Goal: Transaction & Acquisition: Purchase product/service

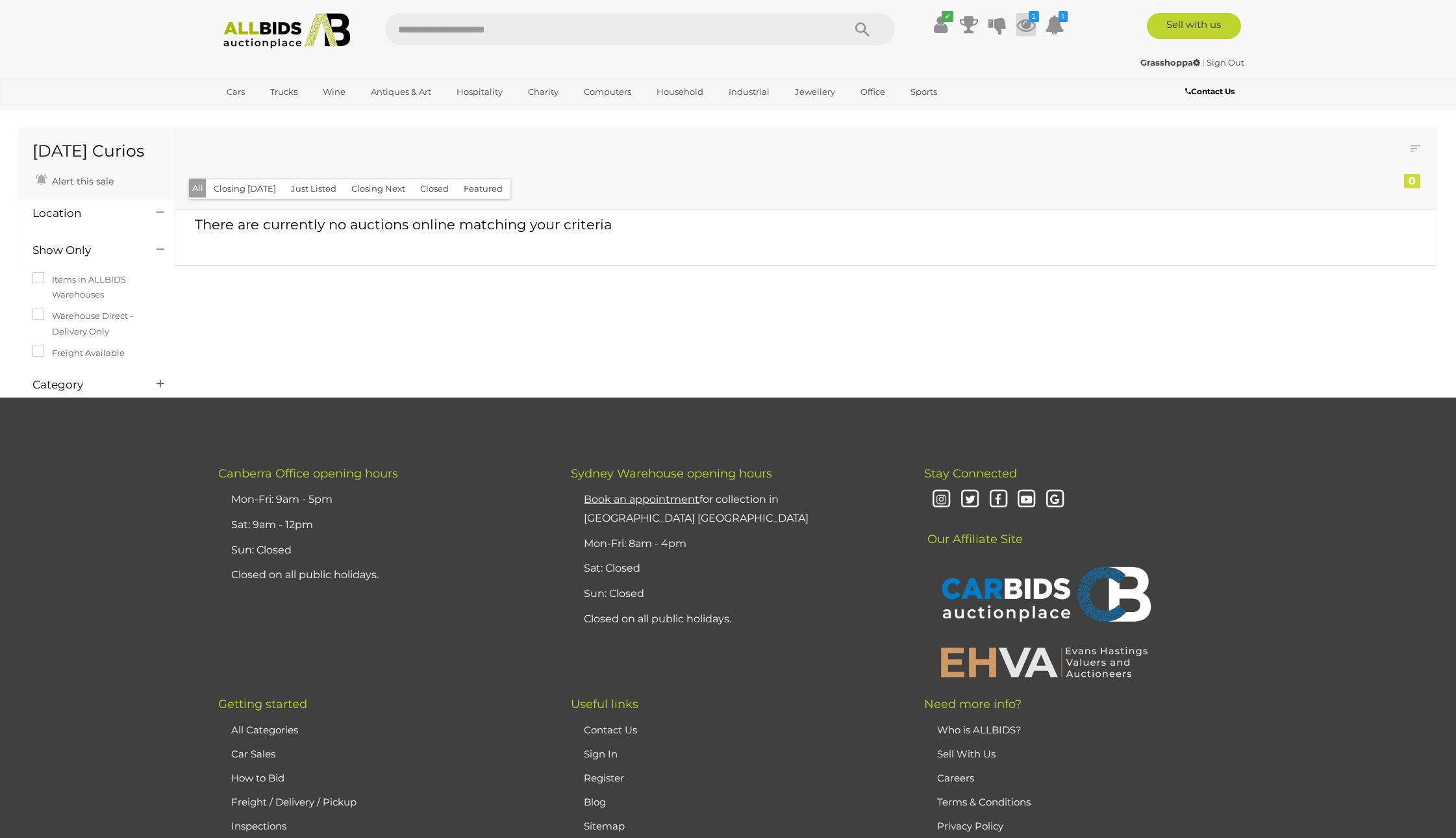
click at [1033, 27] on icon at bounding box center [1027, 24] width 20 height 23
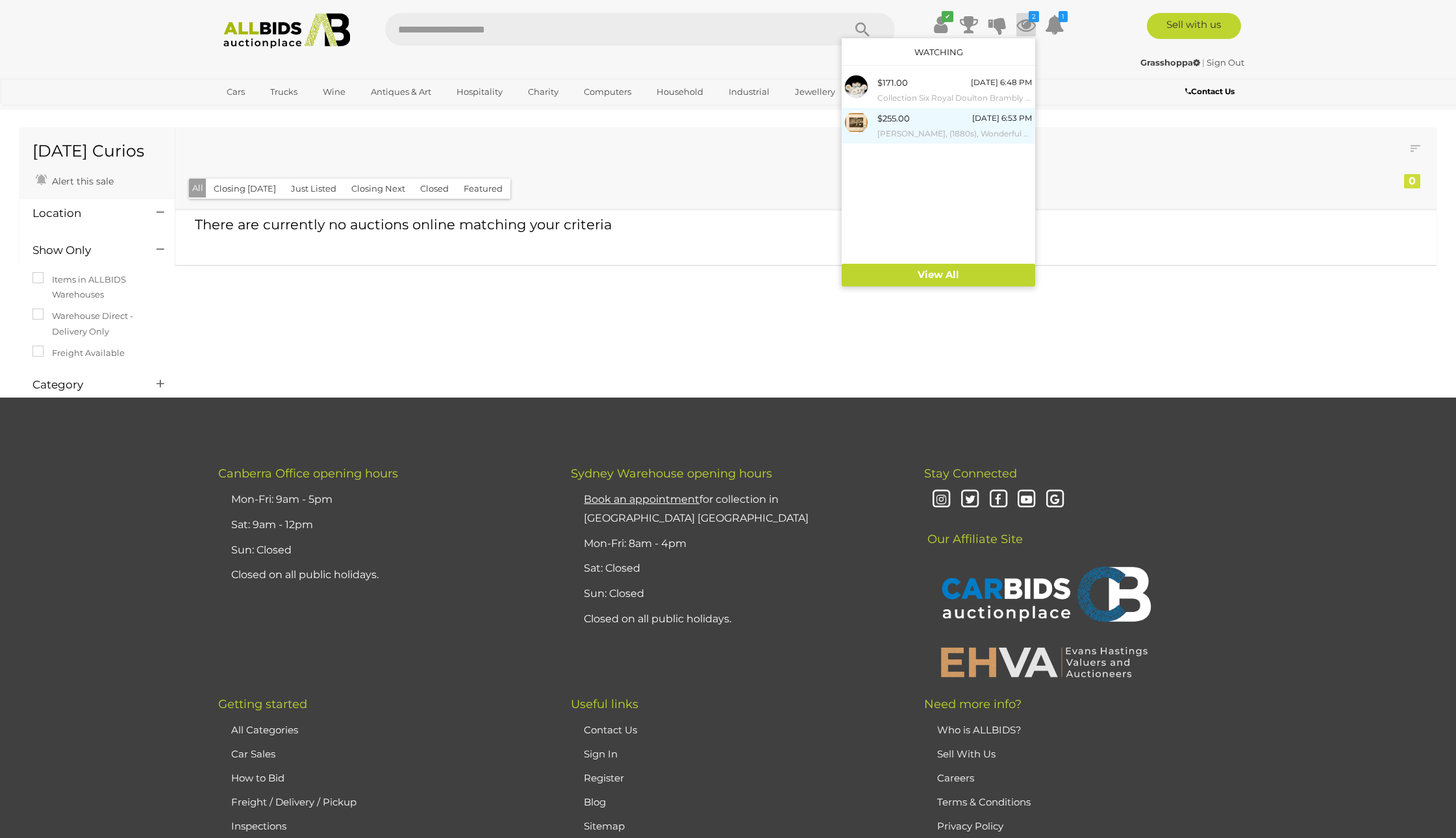
click at [920, 129] on small "[PERSON_NAME], (1880s), Wonderful Antique Photograph of an Apothecary with [DEM…" at bounding box center [955, 133] width 155 height 14
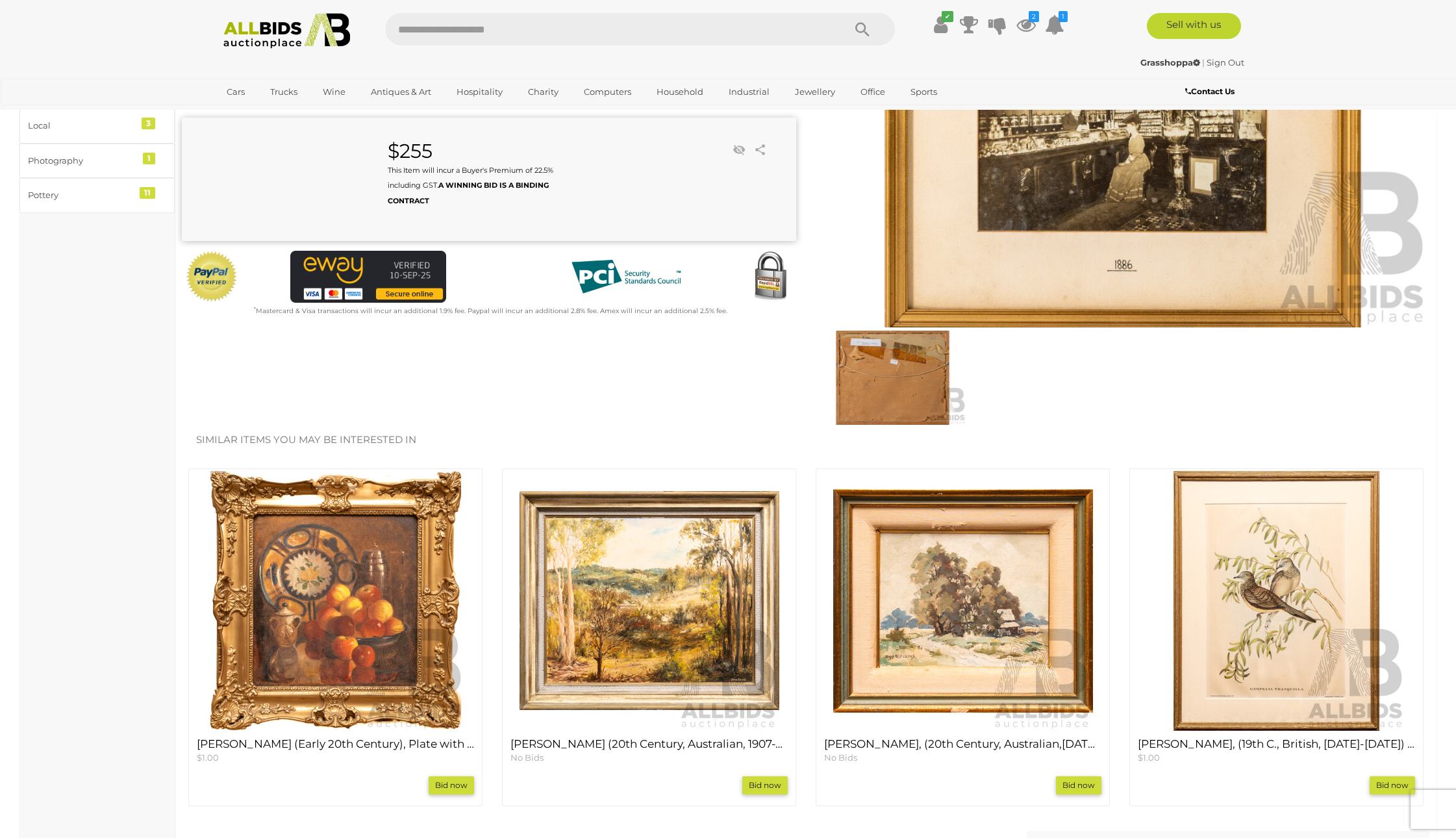
scroll to position [231, 0]
click at [906, 393] on img at bounding box center [893, 379] width 147 height 95
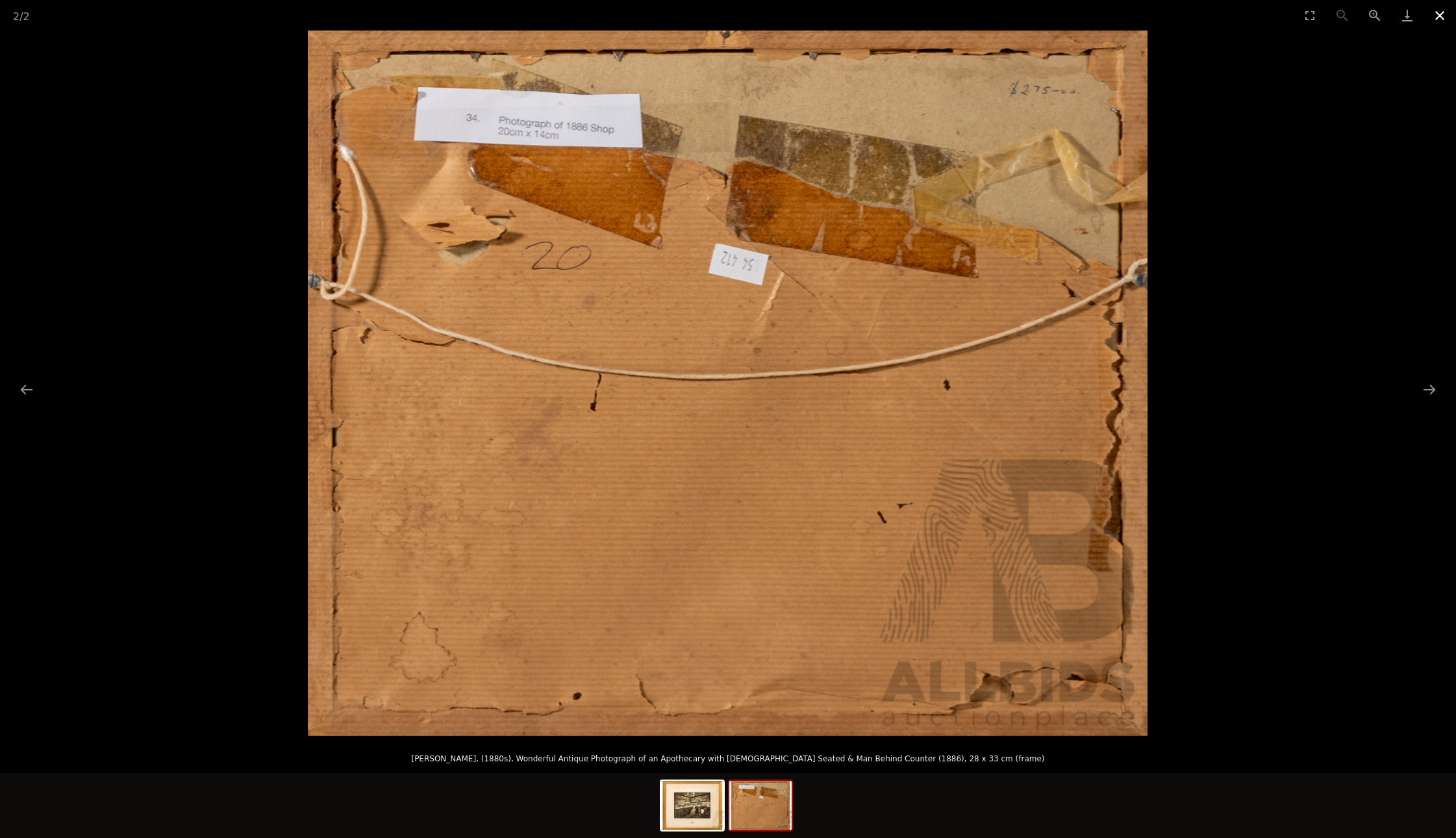
click at [1439, 14] on button "Close gallery" at bounding box center [1439, 15] width 32 height 31
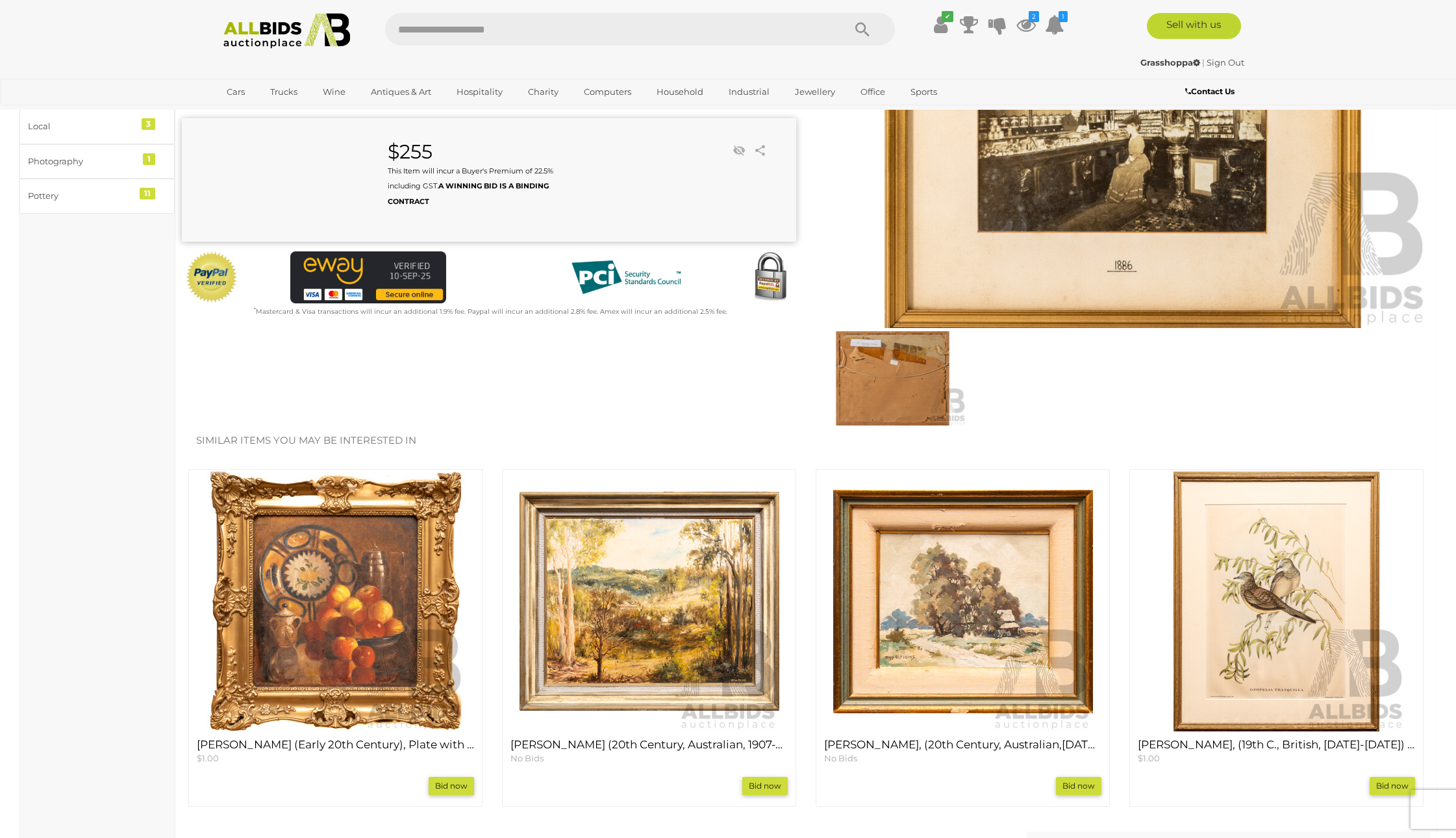
click at [1128, 150] on img at bounding box center [1123, 129] width 614 height 396
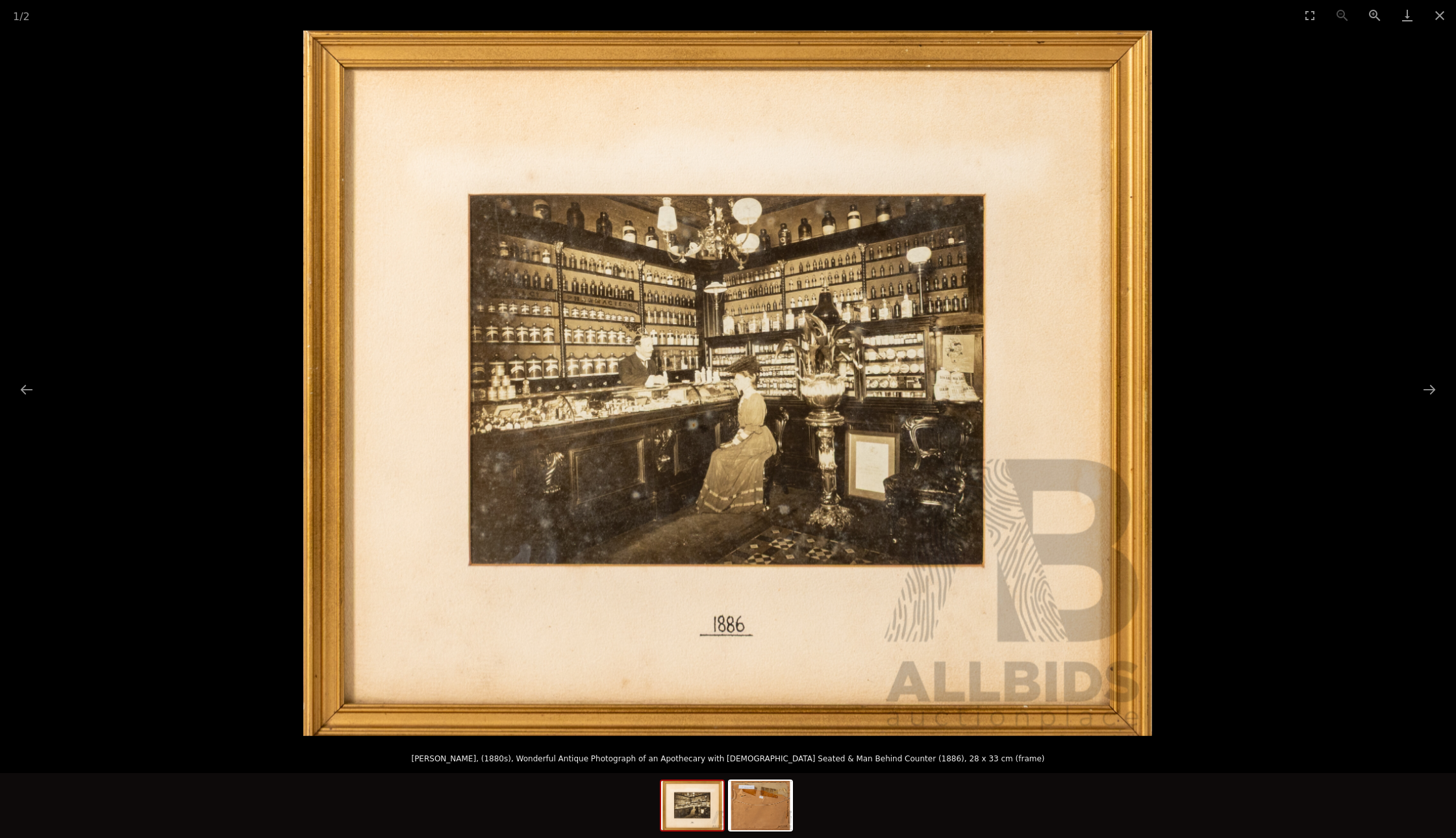
click at [761, 378] on img at bounding box center [727, 384] width 849 height 706
click at [1370, 17] on button "Zoom in" at bounding box center [1375, 15] width 32 height 31
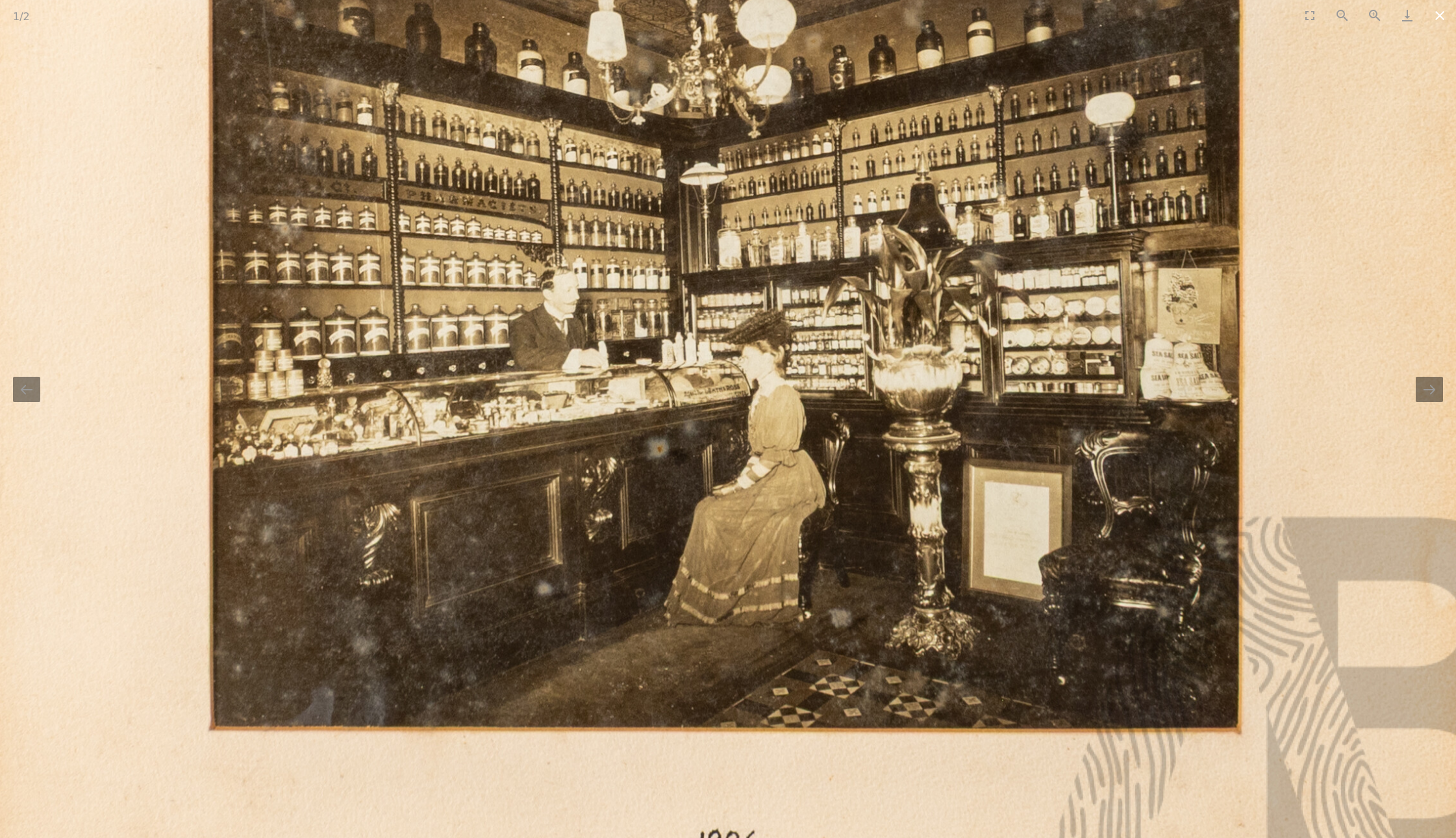
click at [1437, 16] on button "Close gallery" at bounding box center [1439, 15] width 32 height 31
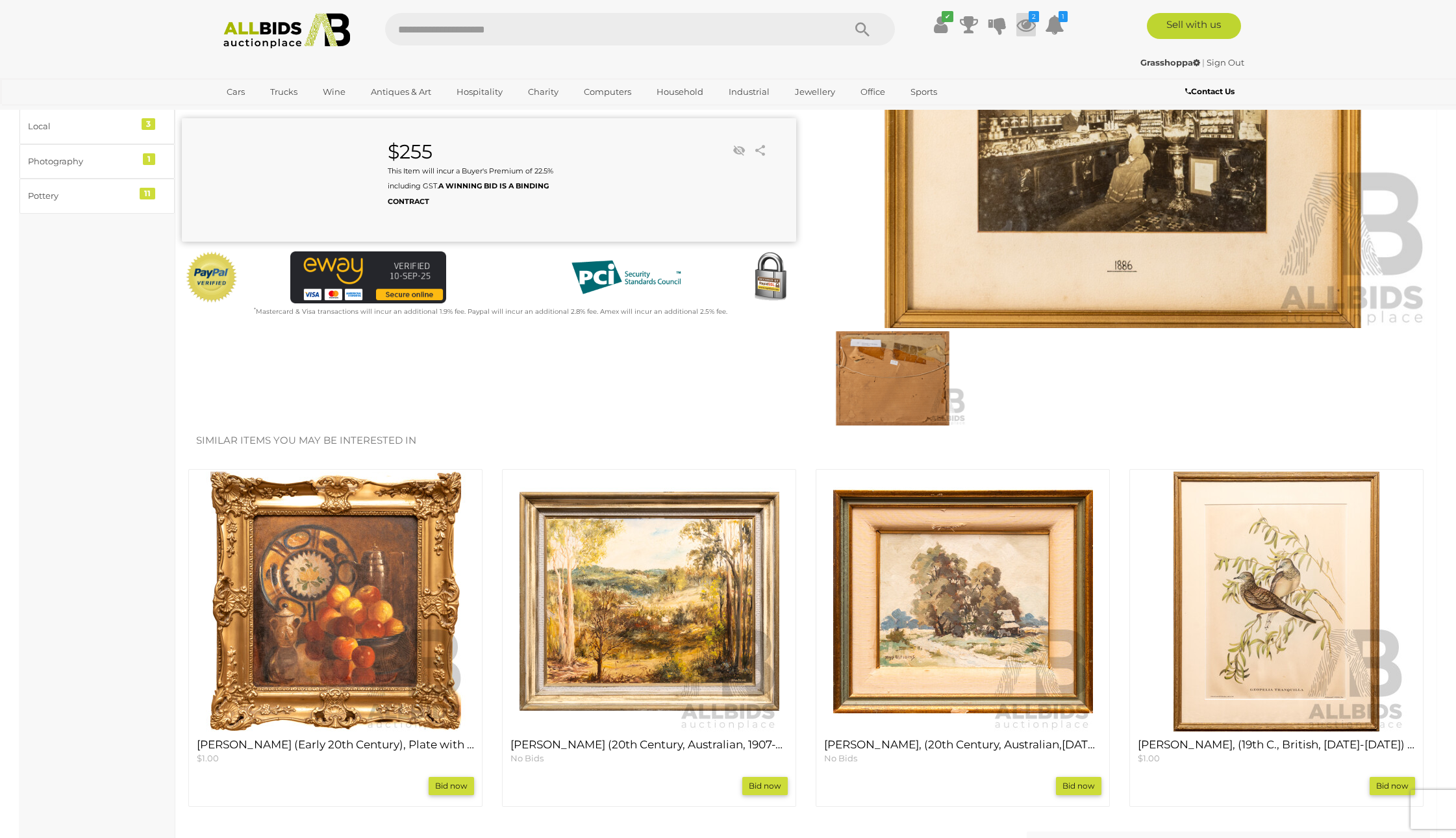
click at [1019, 26] on icon at bounding box center [1027, 24] width 20 height 23
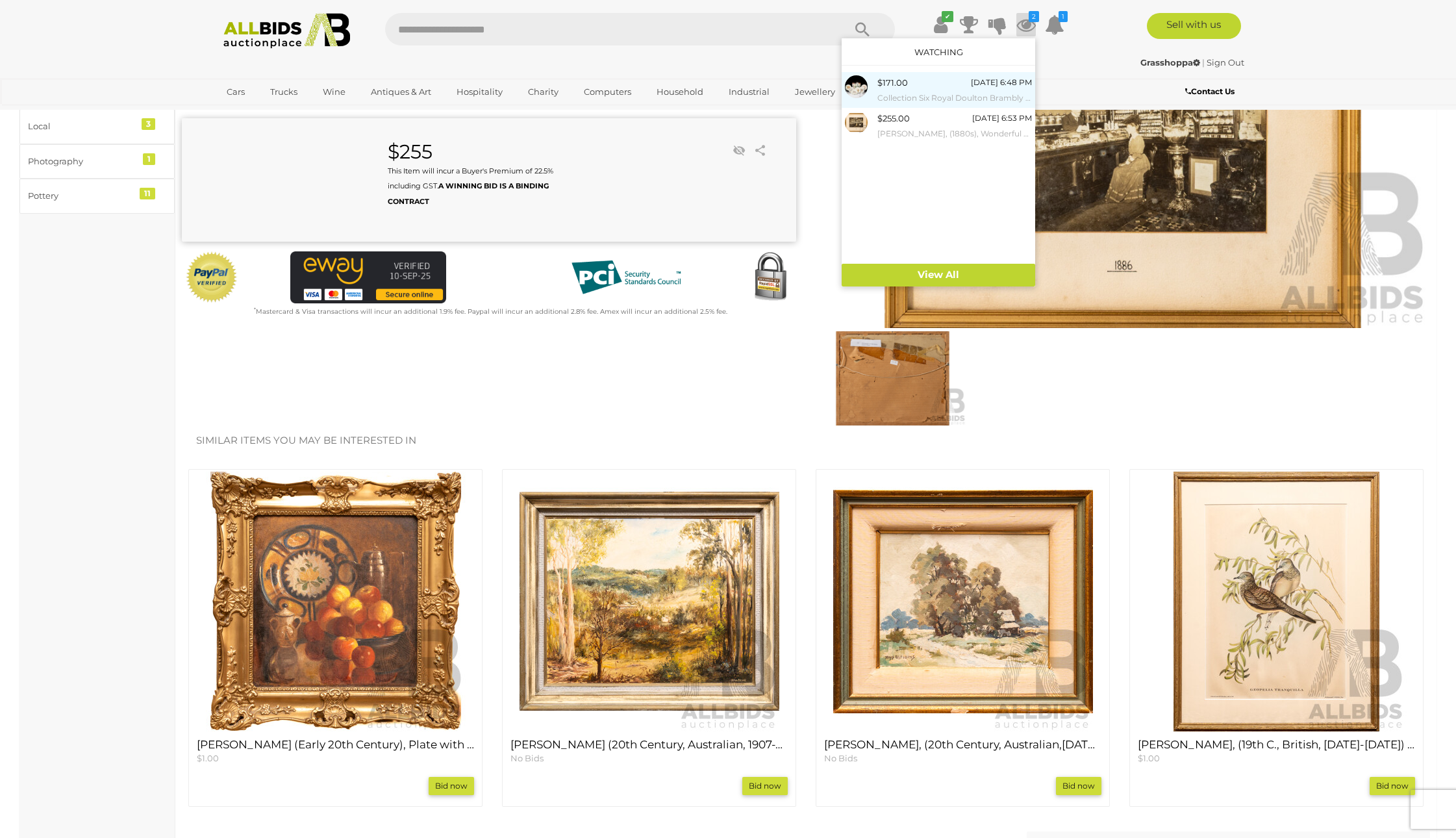
click at [913, 88] on div "$171.00 Today 6:48 PM Collection Six Royal Doulton Brambly Hedge Side Plates Al…" at bounding box center [955, 90] width 155 height 29
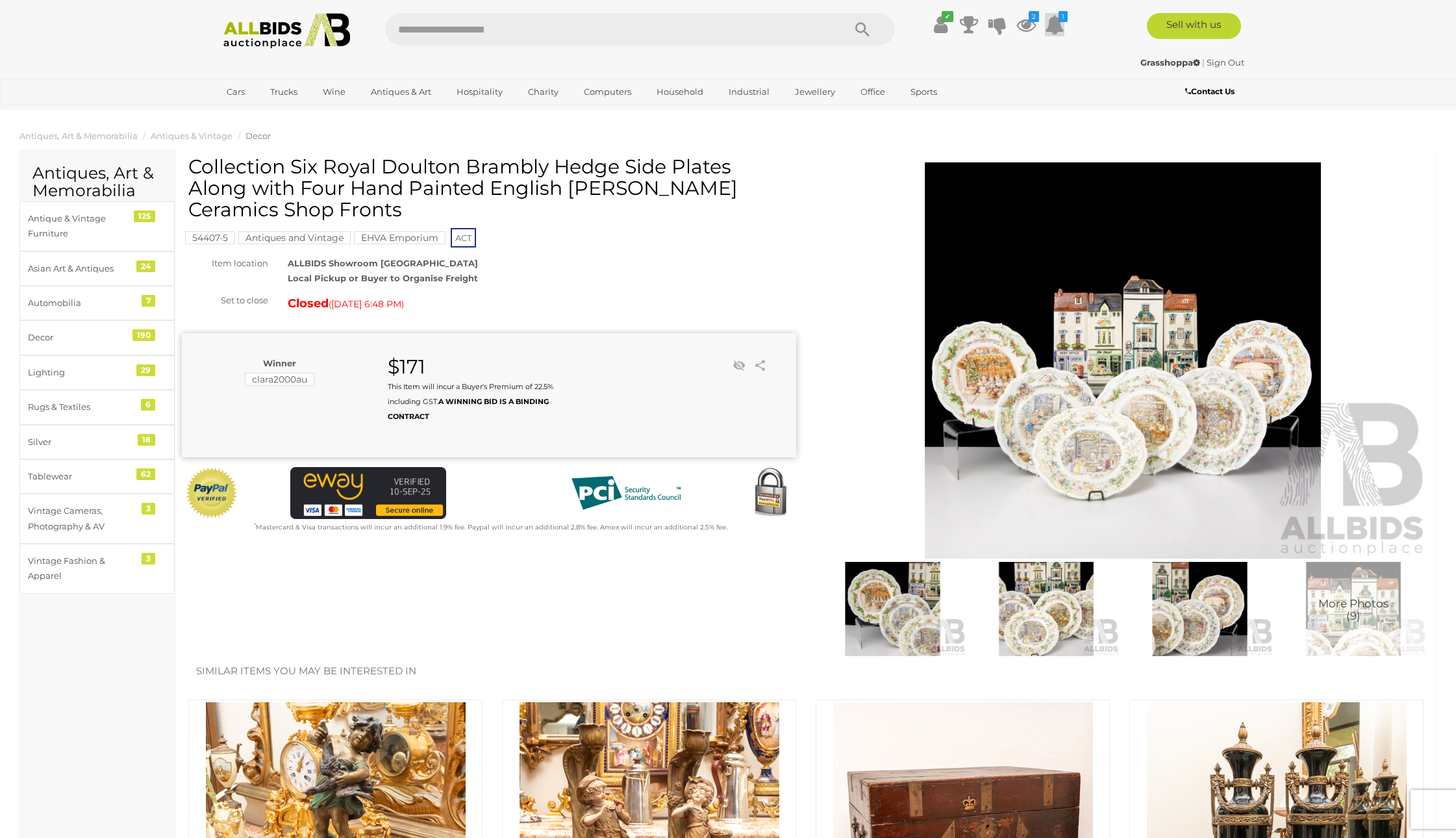
click at [1059, 30] on icon at bounding box center [1055, 24] width 20 height 23
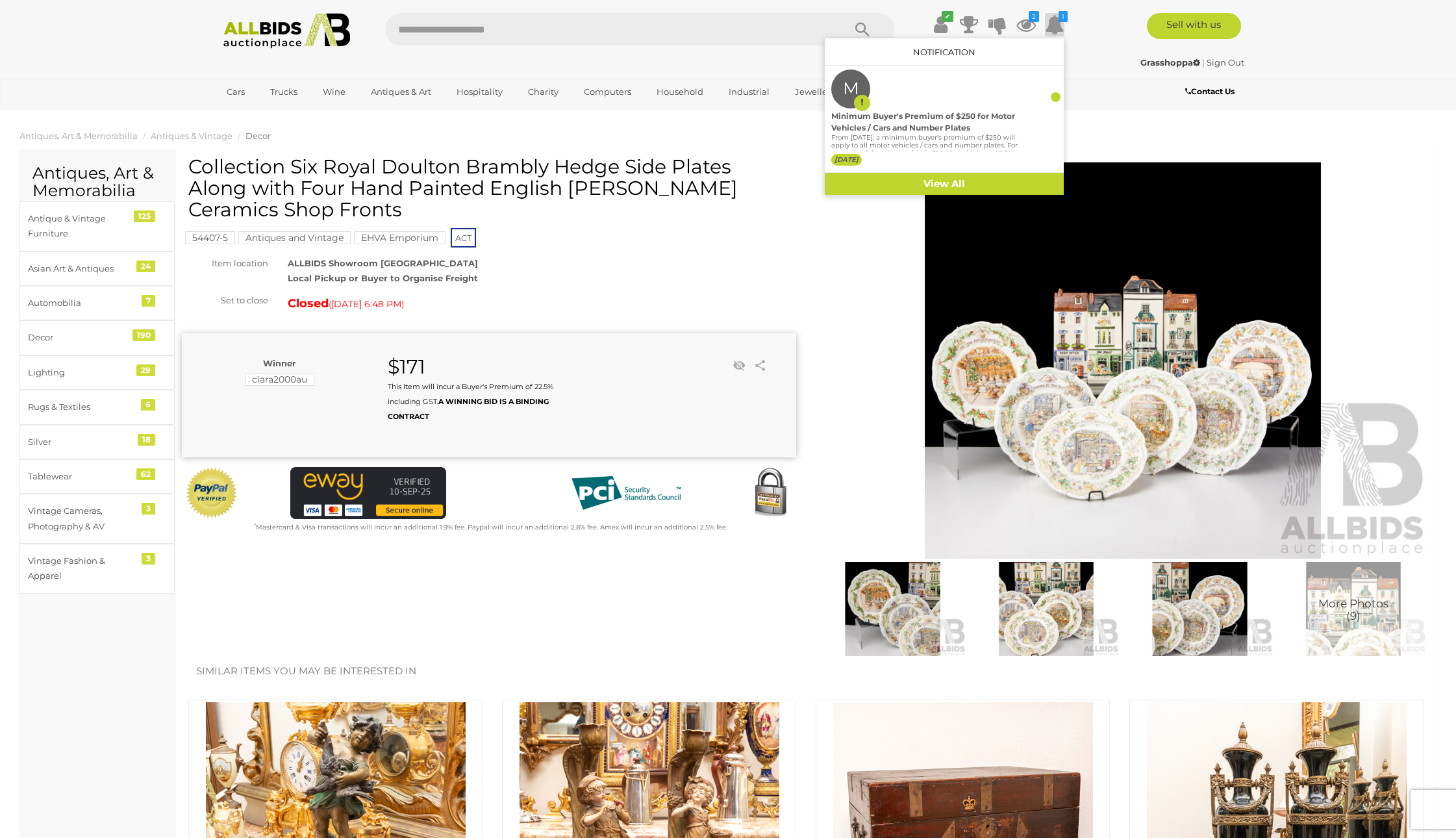
click at [1057, 29] on icon at bounding box center [1055, 24] width 20 height 23
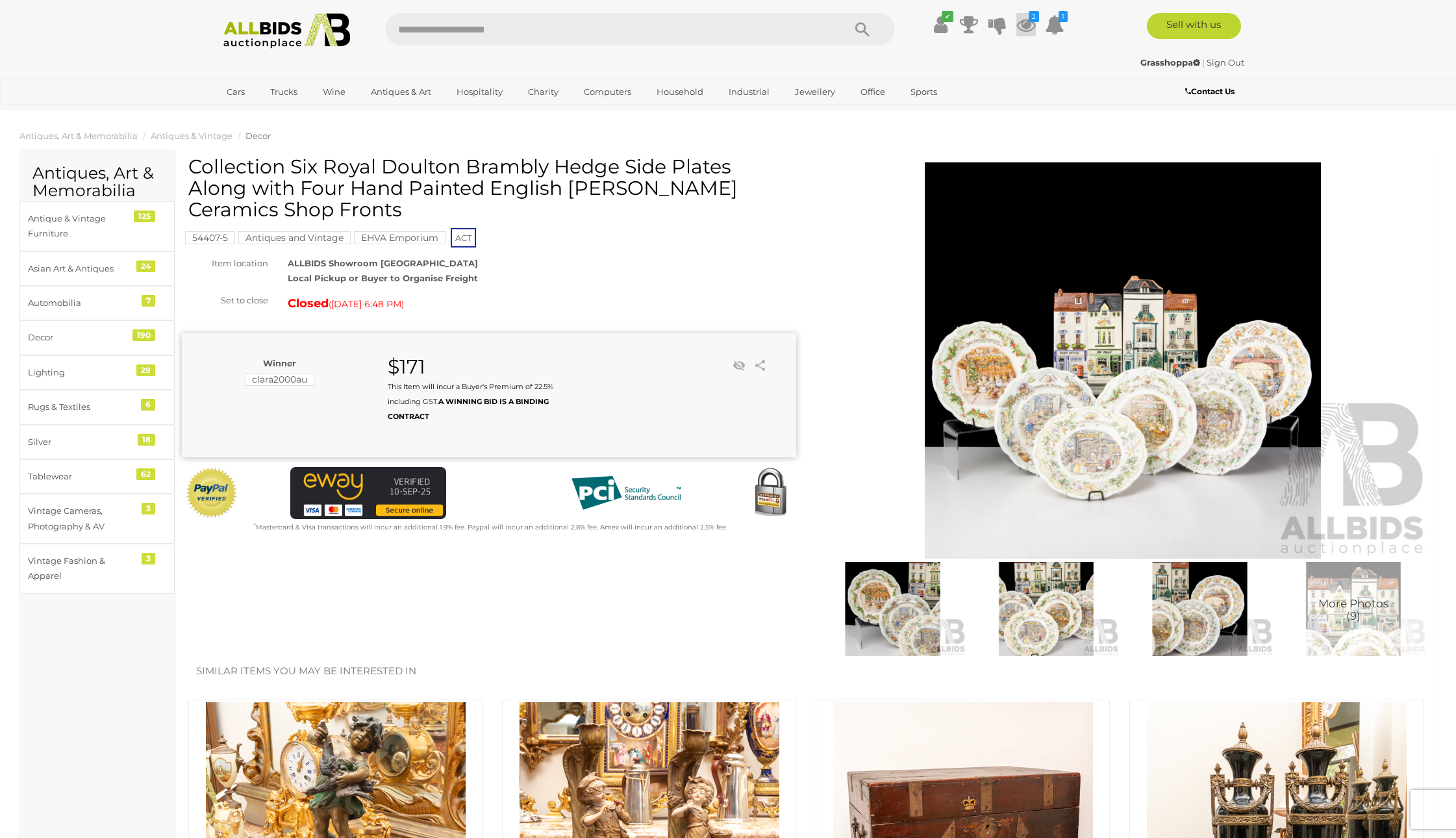
click at [1027, 20] on icon at bounding box center [1027, 24] width 20 height 23
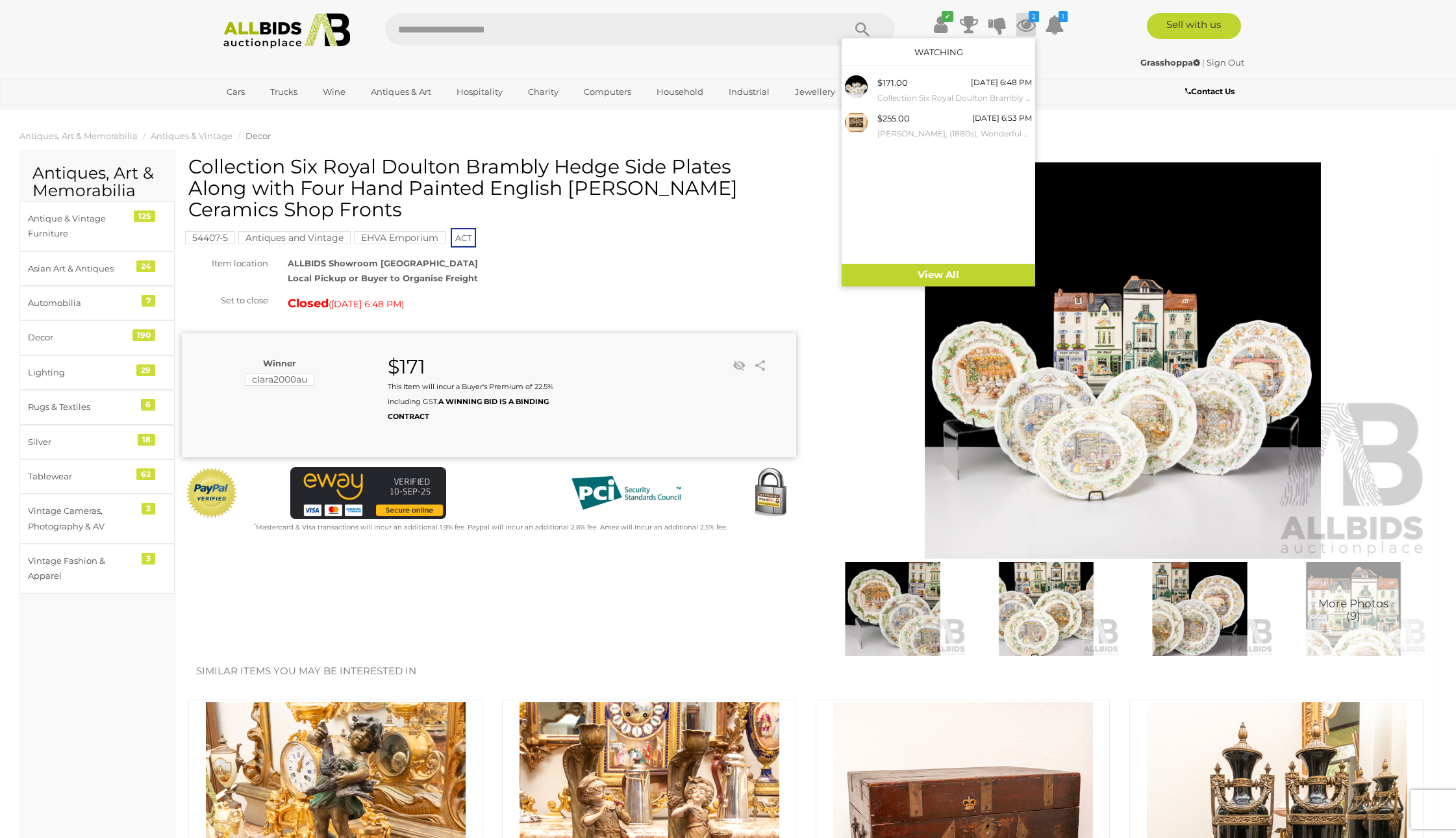
click at [1027, 20] on icon at bounding box center [1027, 24] width 20 height 23
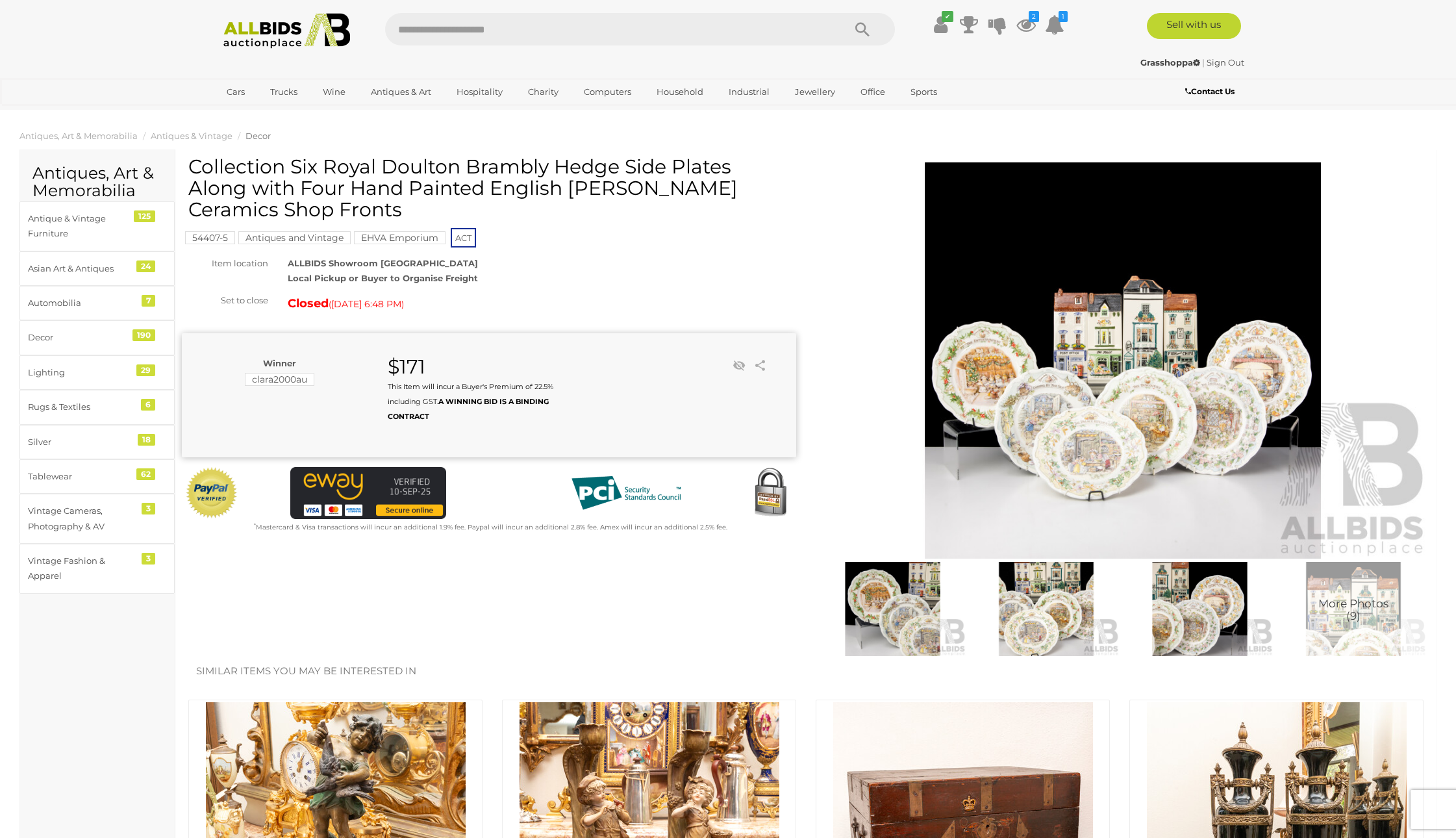
click at [258, 26] on img at bounding box center [287, 31] width 141 height 36
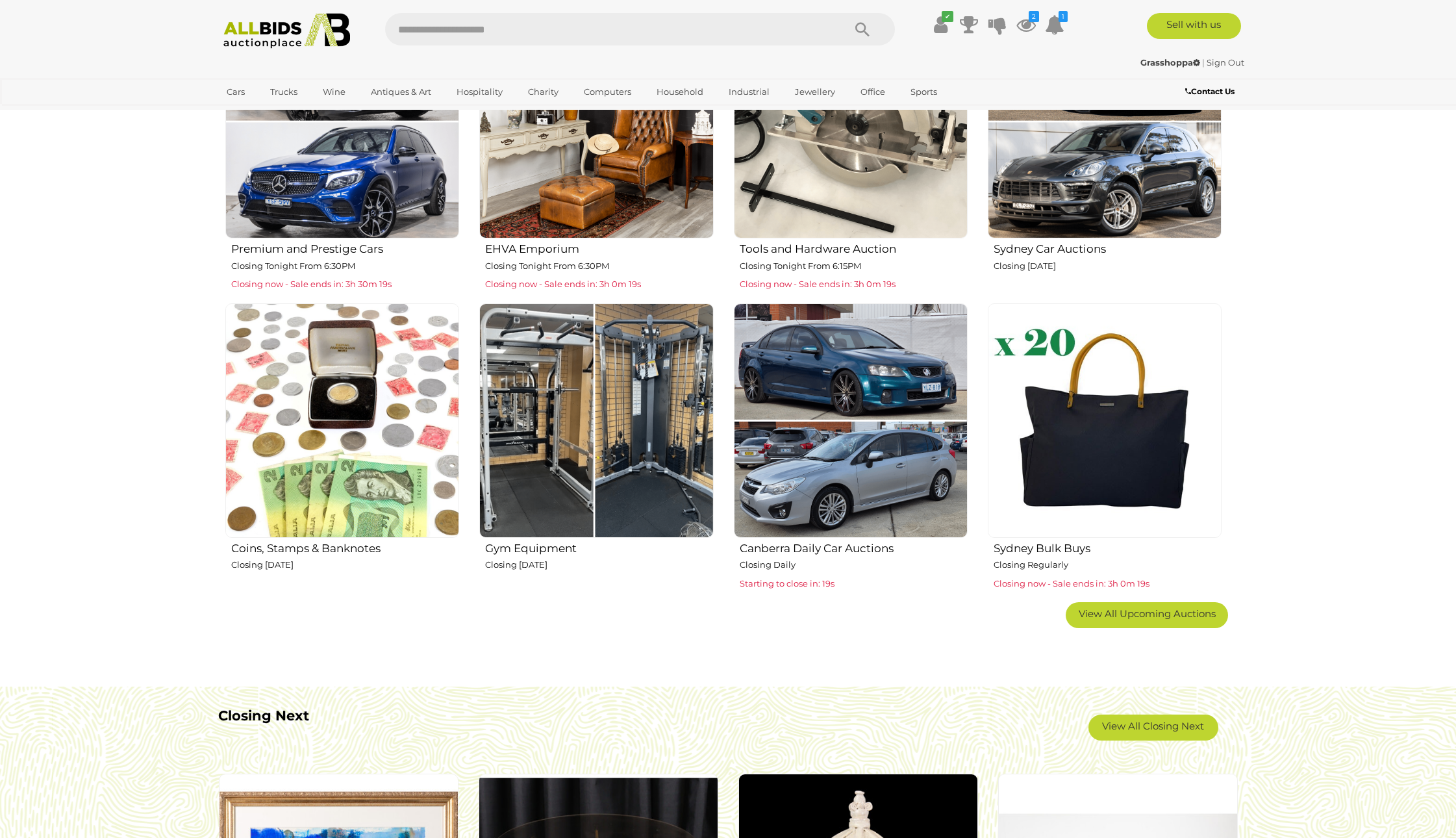
scroll to position [624, 0]
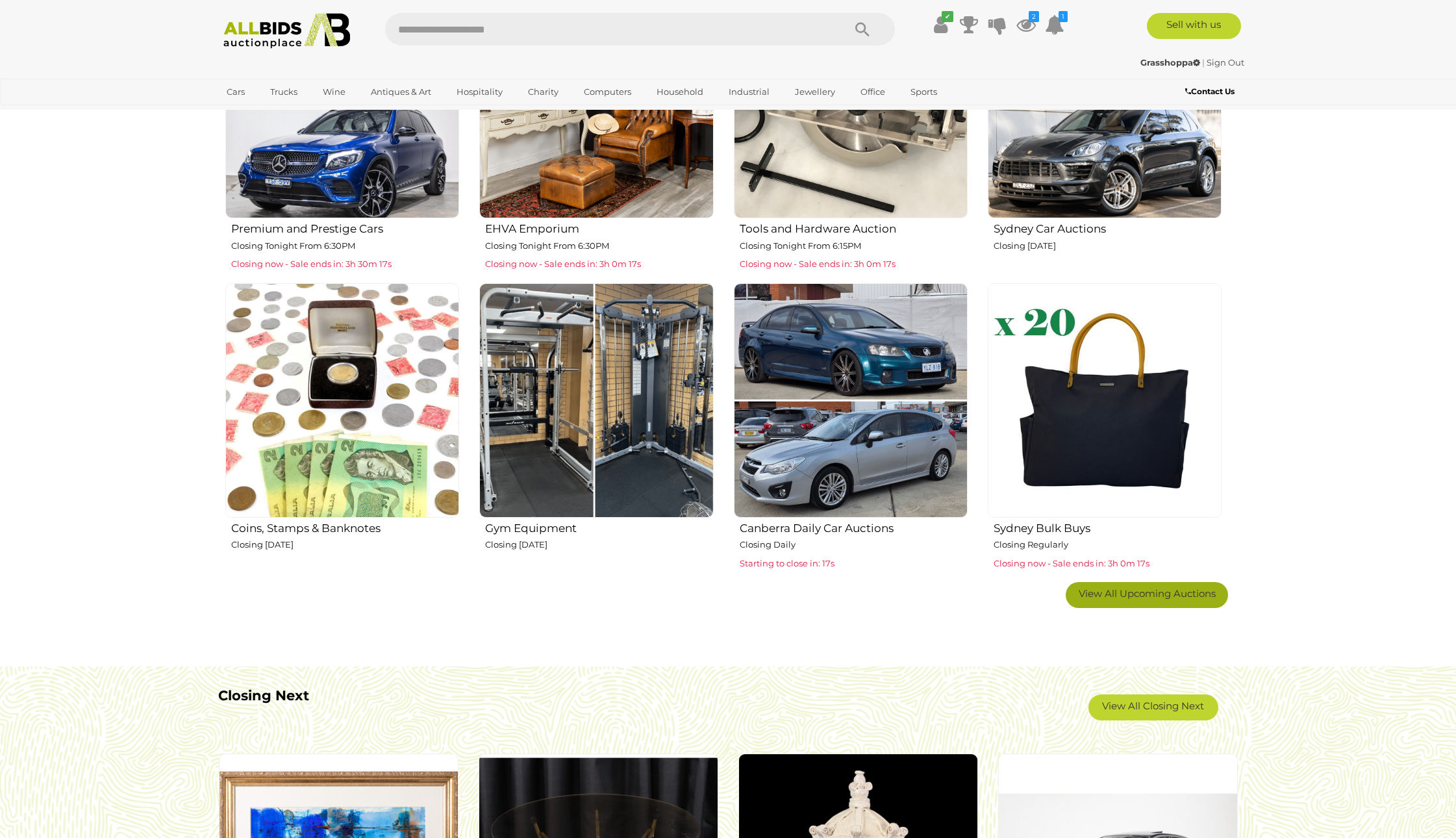
click at [1194, 591] on span "View All Upcoming Auctions" at bounding box center [1148, 594] width 137 height 12
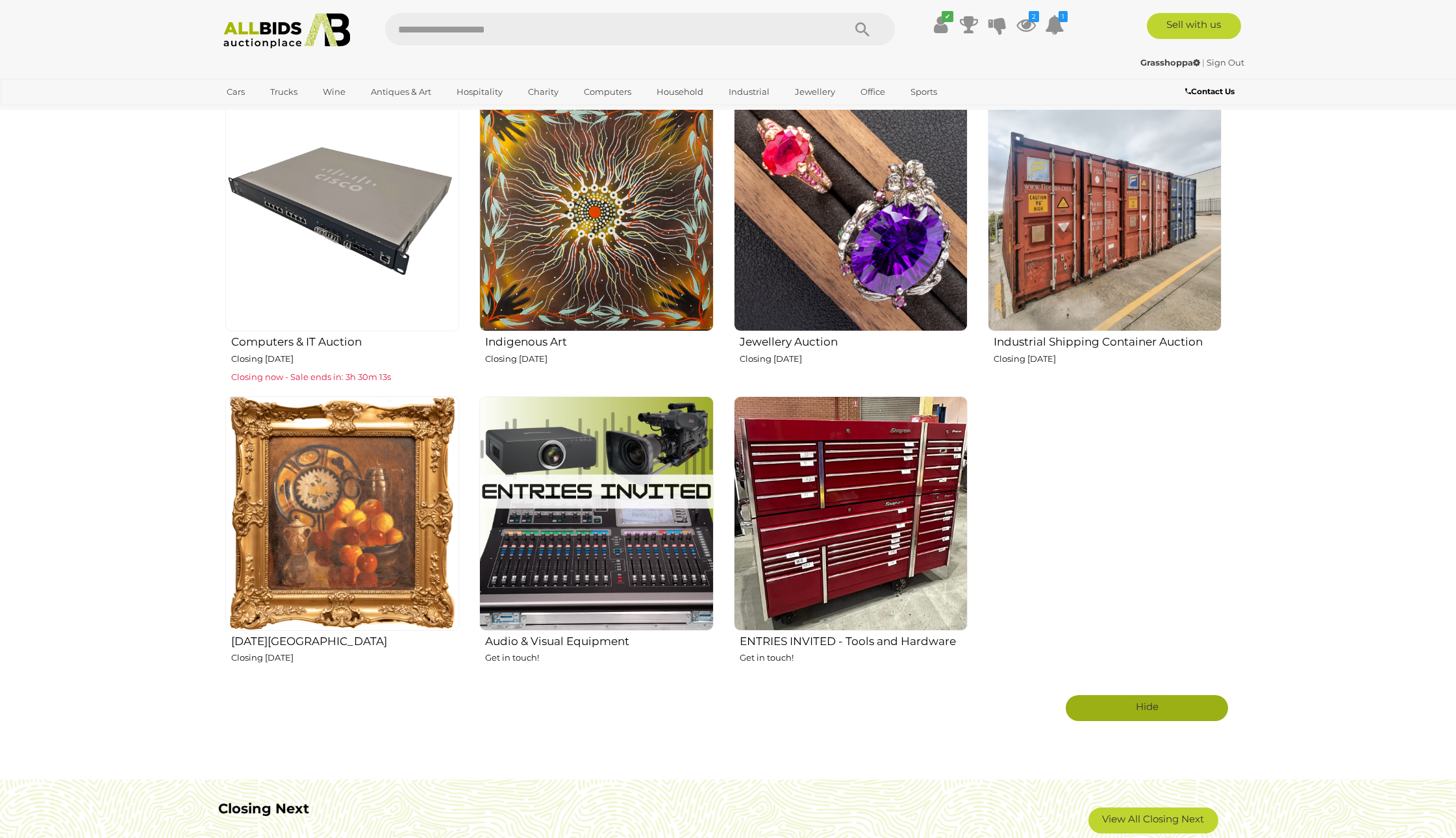
scroll to position [1781, 0]
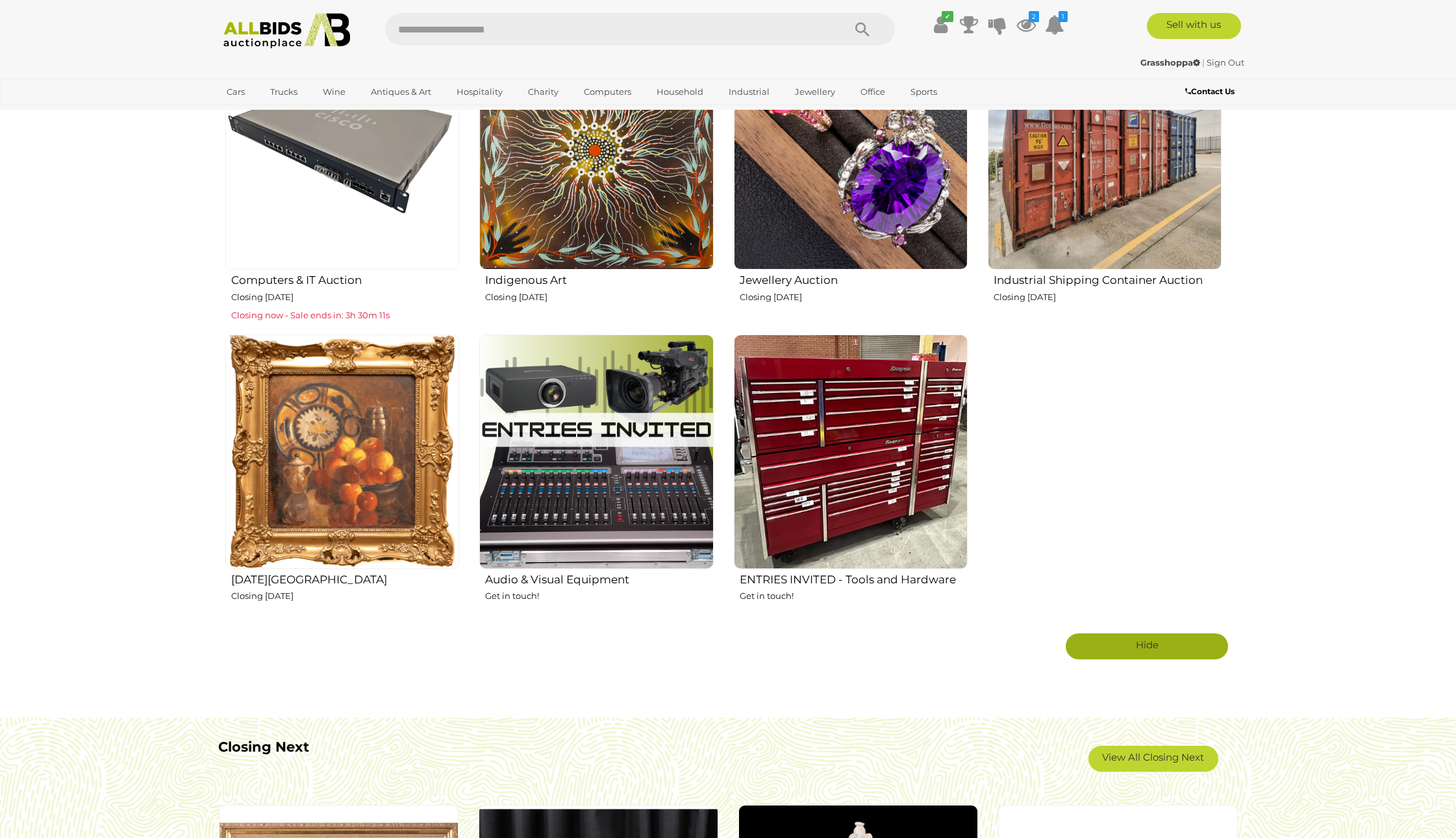
click at [380, 473] on img at bounding box center [342, 451] width 234 height 234
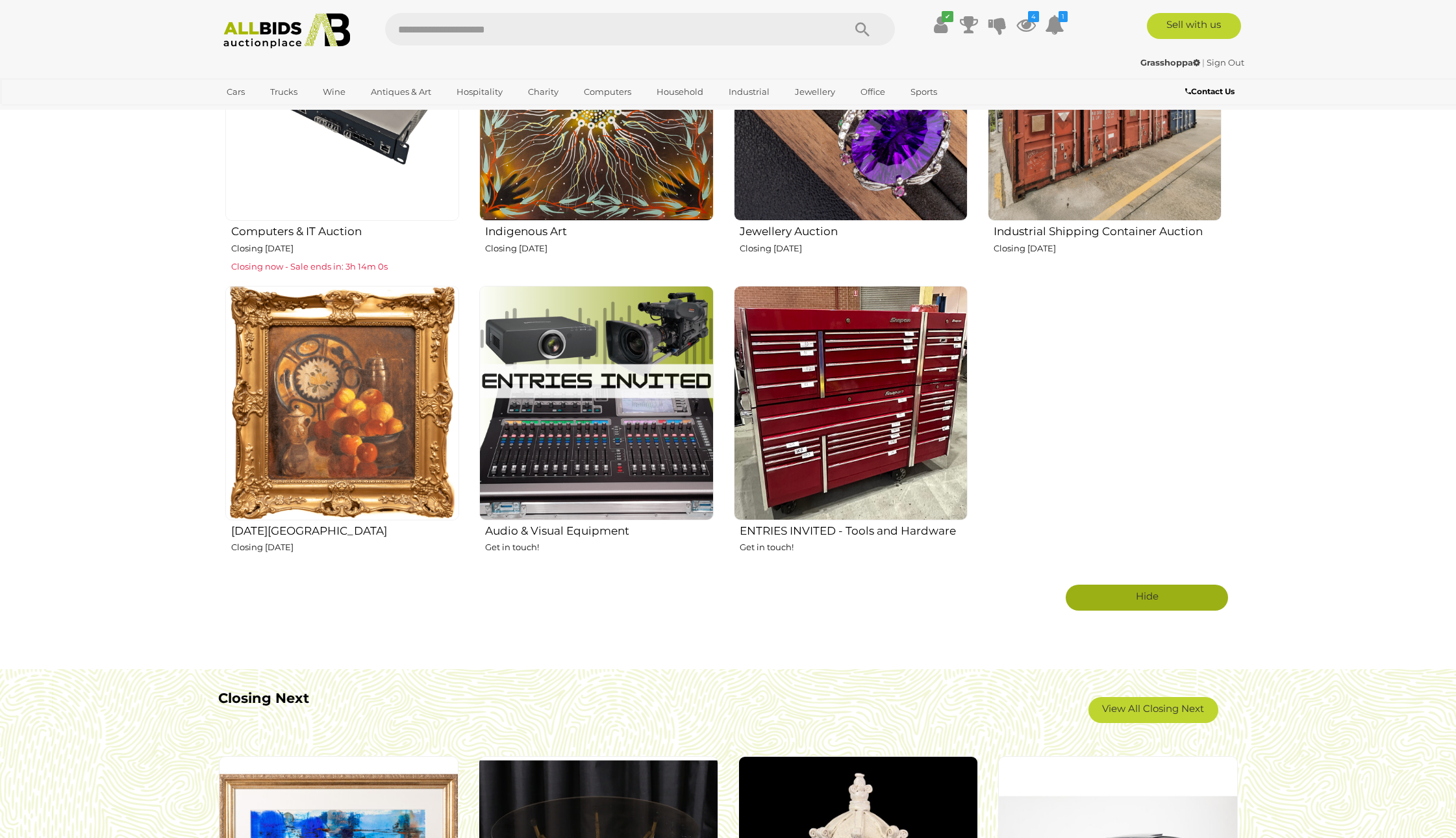
scroll to position [1723, 0]
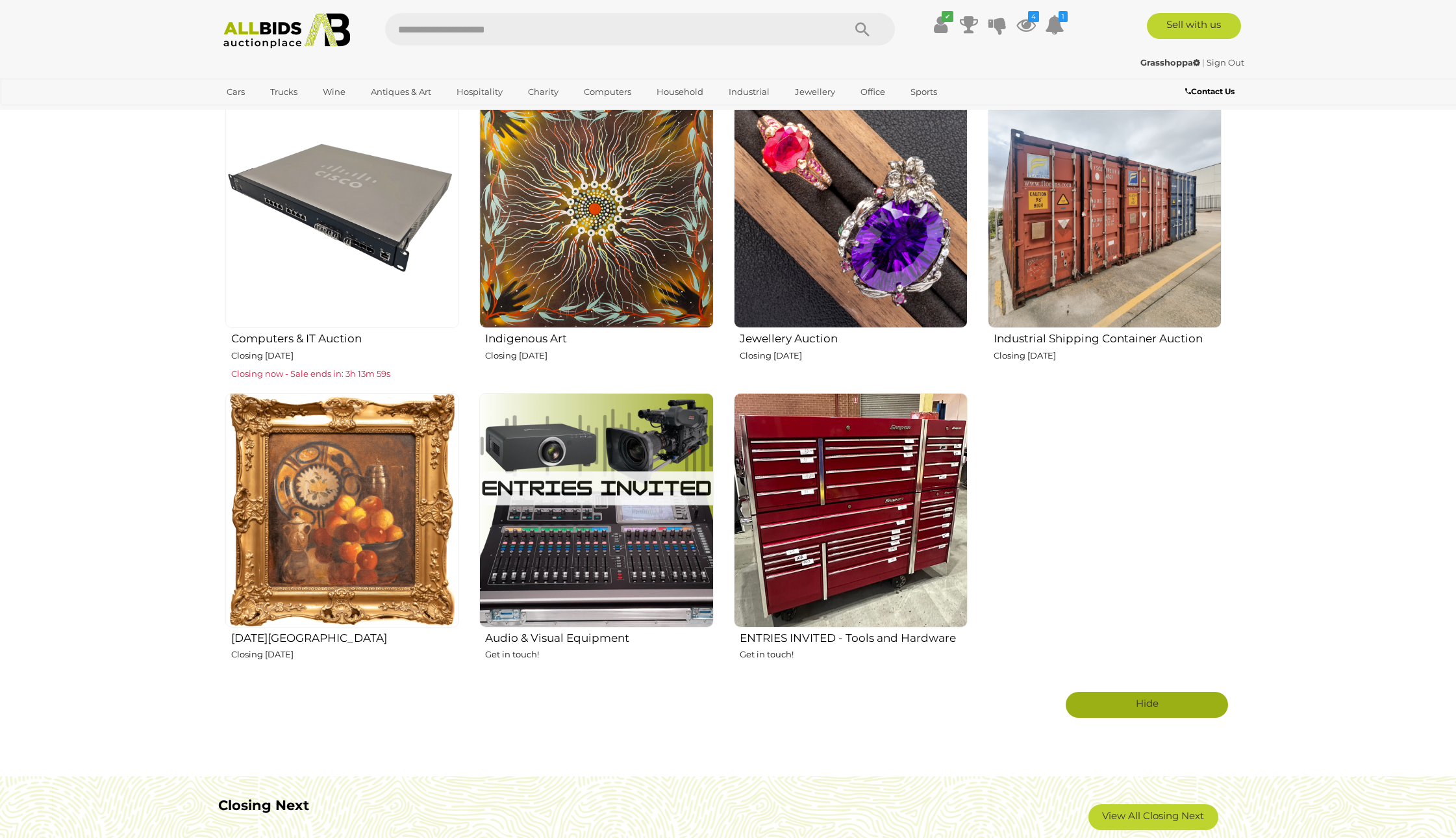
click at [396, 476] on img at bounding box center [342, 510] width 234 height 234
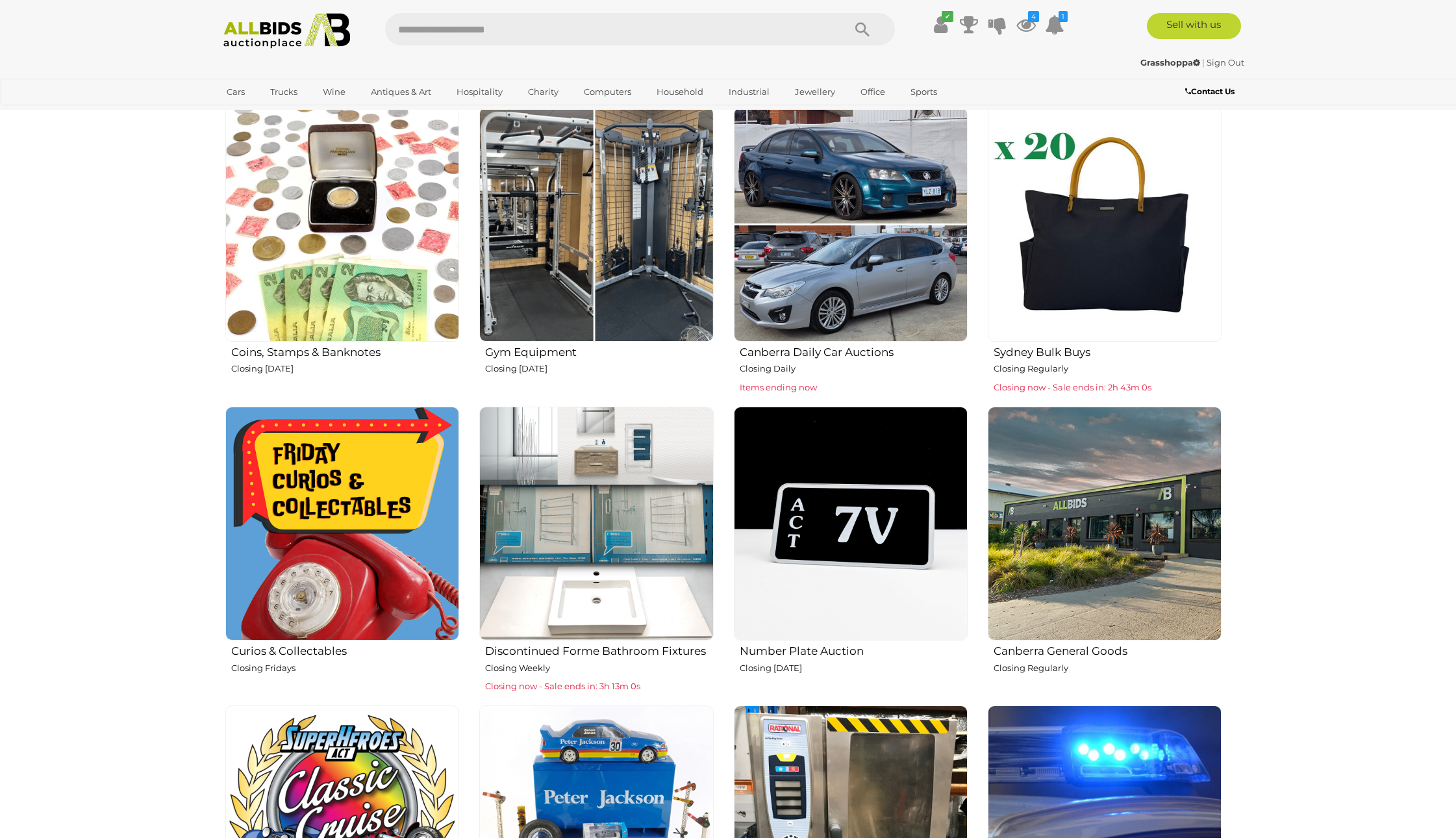
scroll to position [795, 0]
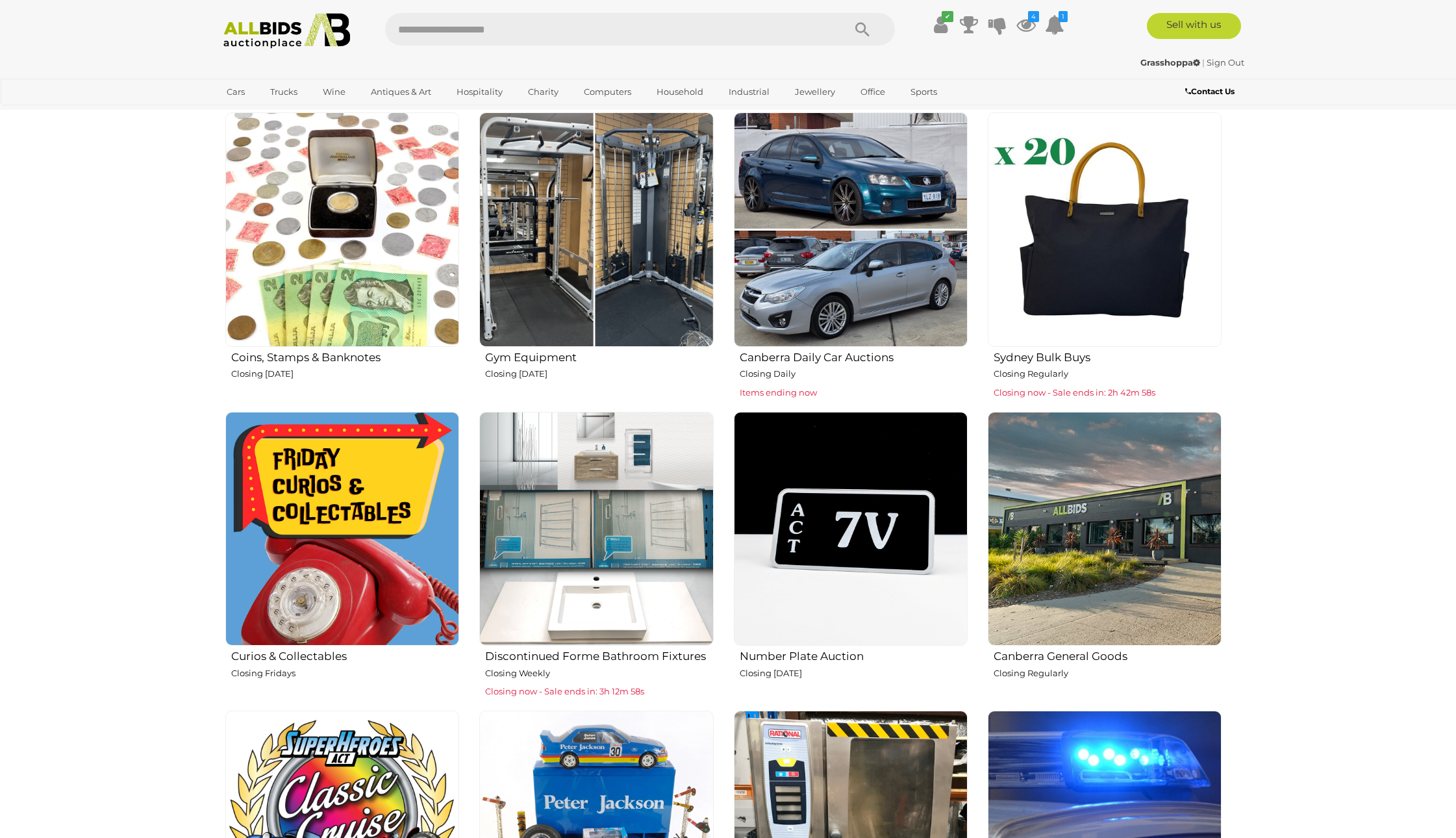
click at [360, 515] on img at bounding box center [342, 529] width 234 height 234
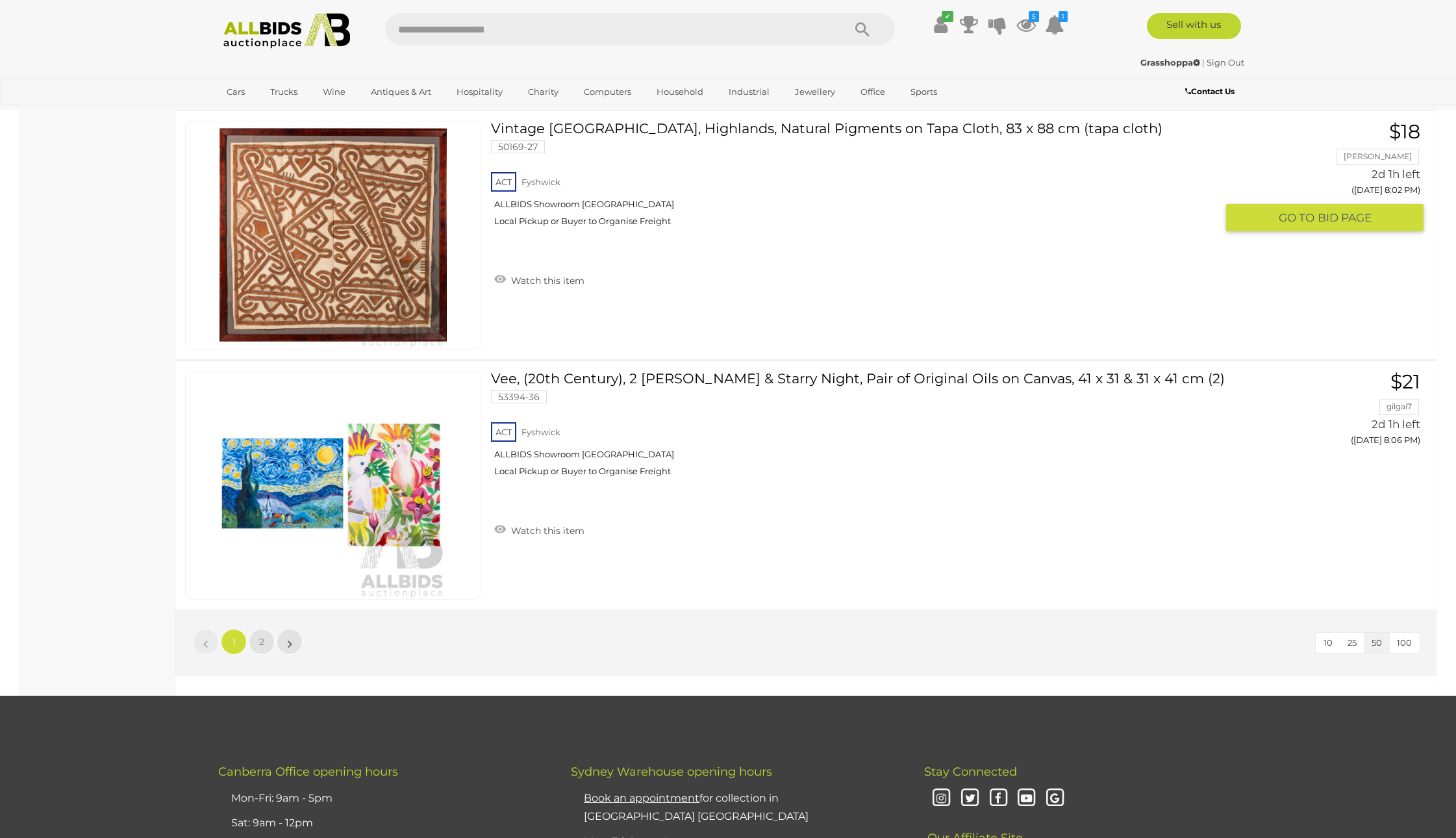
scroll to position [12450, 0]
